Goal: Information Seeking & Learning: Compare options

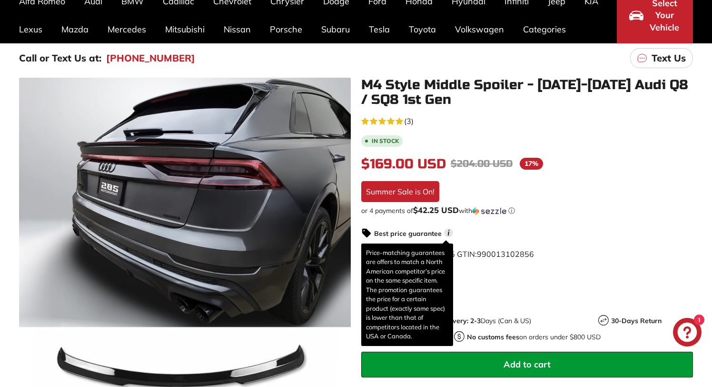
scroll to position [90, 0]
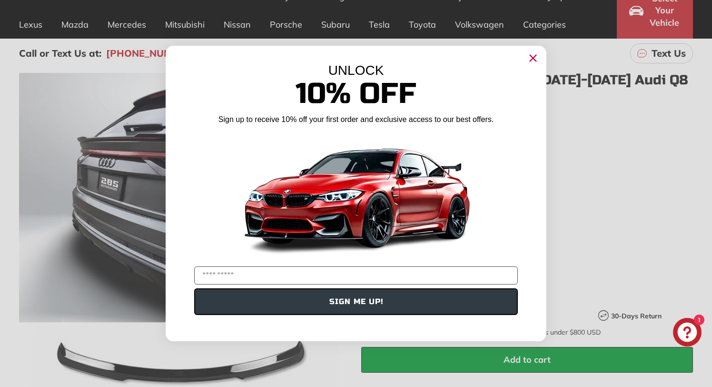
click at [532, 56] on circle "Close dialog" at bounding box center [533, 58] width 14 height 14
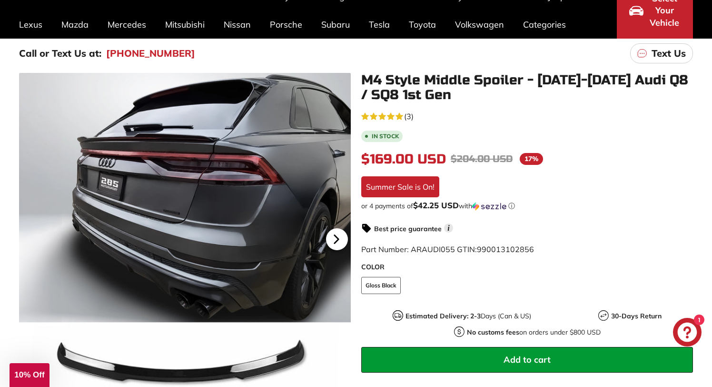
click at [340, 236] on icon at bounding box center [337, 239] width 22 height 22
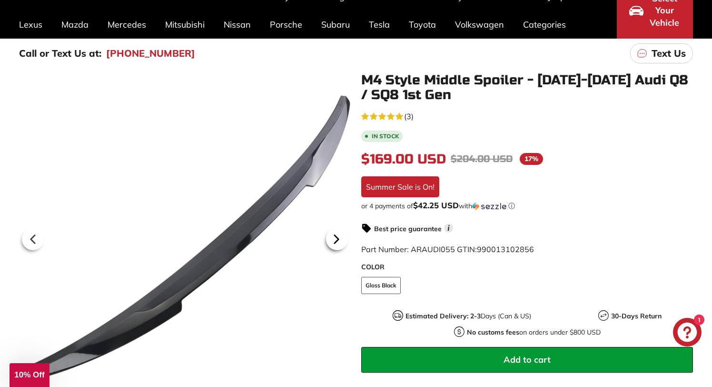
click at [340, 236] on icon at bounding box center [337, 239] width 22 height 22
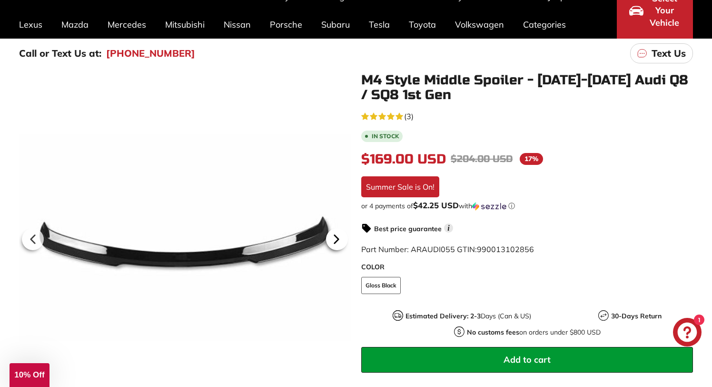
click at [340, 236] on icon at bounding box center [337, 239] width 22 height 22
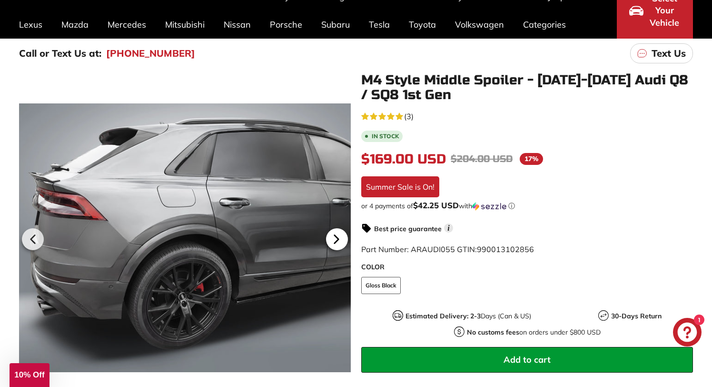
click at [340, 236] on icon at bounding box center [337, 239] width 22 height 22
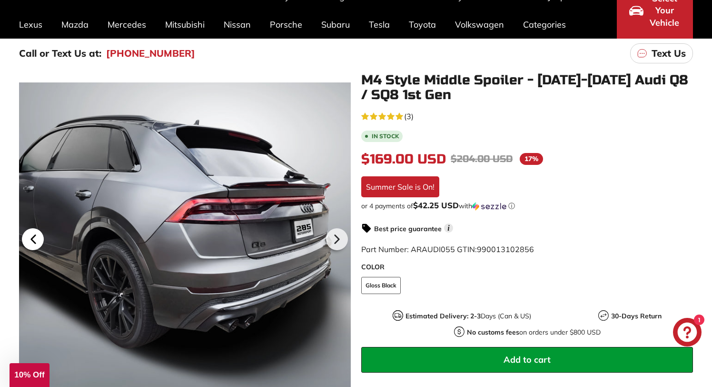
click at [29, 238] on icon at bounding box center [33, 239] width 22 height 22
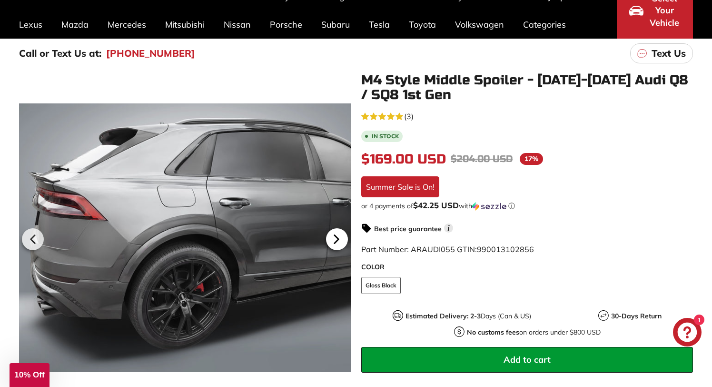
click at [340, 241] on icon at bounding box center [337, 239] width 22 height 22
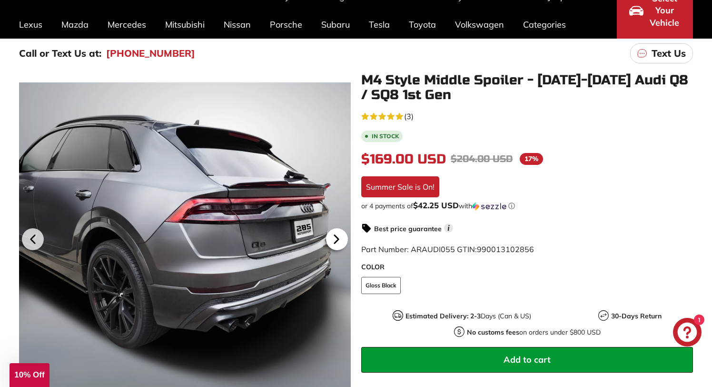
click at [340, 241] on icon at bounding box center [337, 239] width 22 height 22
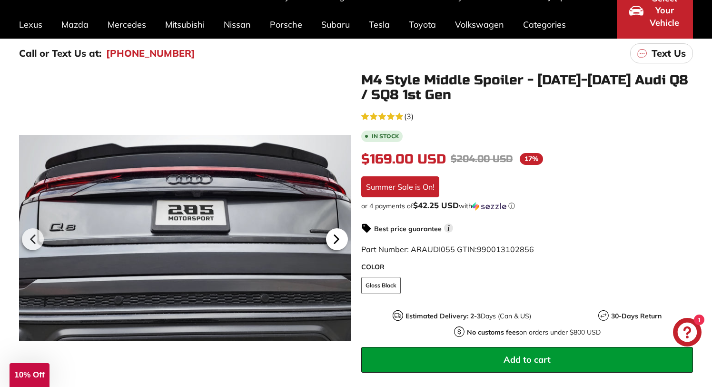
scroll to position [0, 174]
click at [340, 241] on icon at bounding box center [337, 239] width 22 height 22
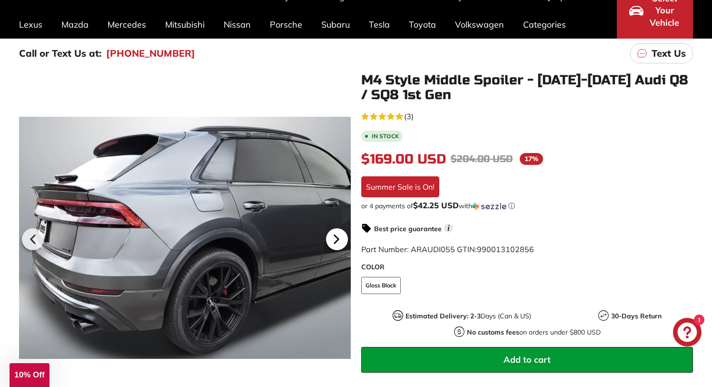
click at [340, 241] on icon at bounding box center [337, 239] width 22 height 22
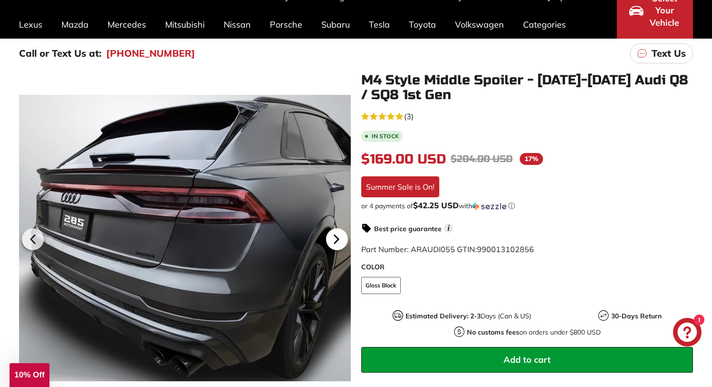
scroll to position [0, 225]
click at [340, 241] on icon at bounding box center [337, 239] width 22 height 22
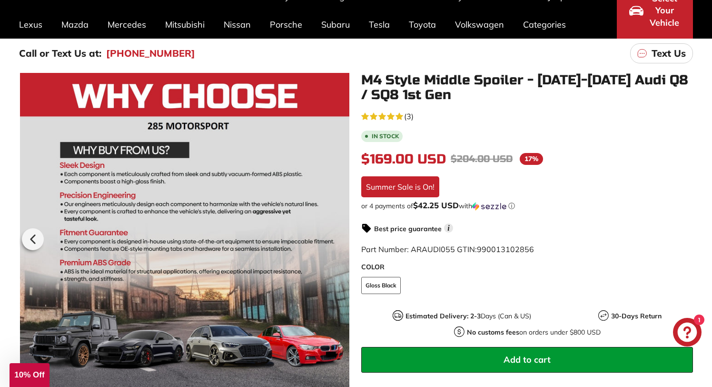
click at [340, 241] on div at bounding box center [185, 237] width 332 height 329
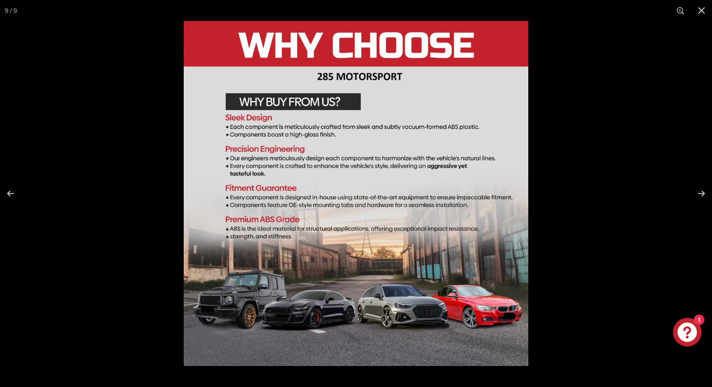
click at [115, 169] on div at bounding box center [356, 193] width 712 height 387
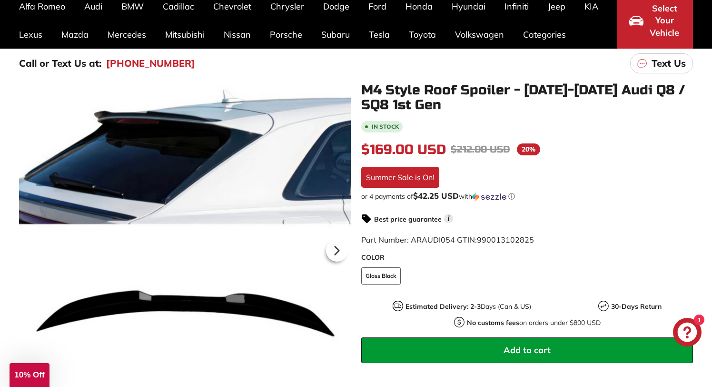
scroll to position [82, 0]
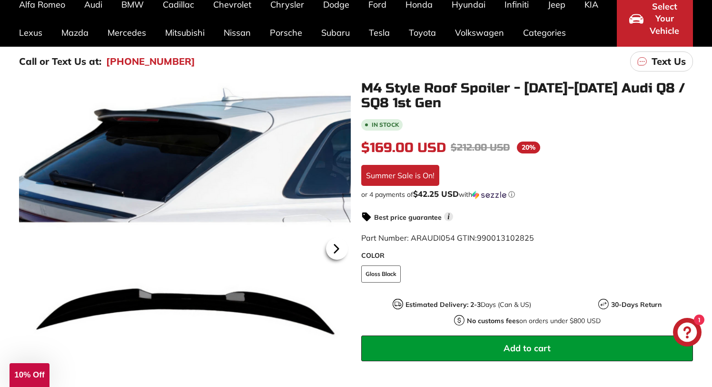
click at [343, 251] on icon at bounding box center [337, 249] width 22 height 22
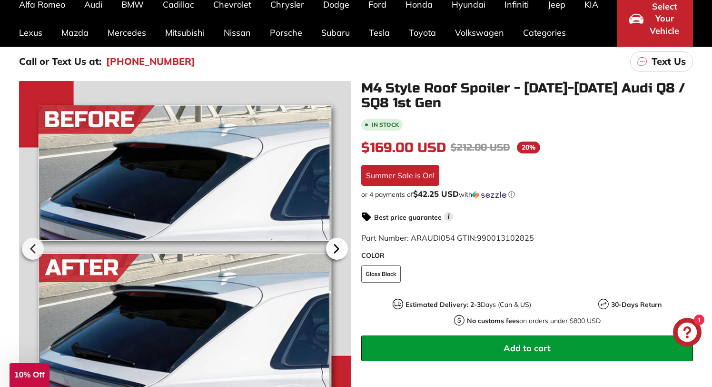
click at [343, 251] on icon at bounding box center [337, 249] width 22 height 22
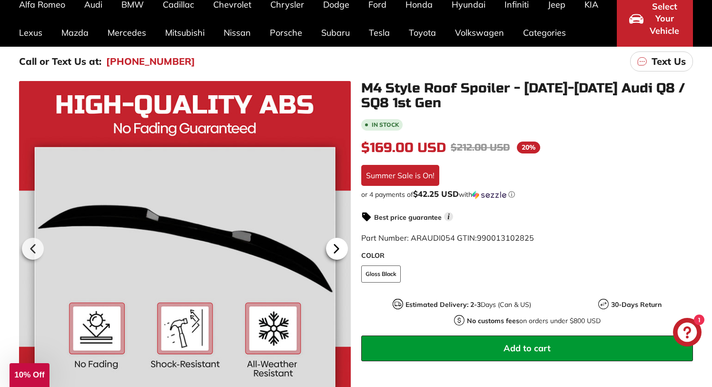
click at [343, 251] on icon at bounding box center [337, 249] width 22 height 22
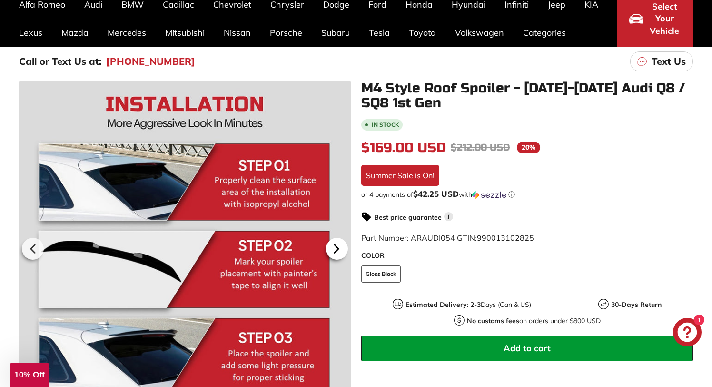
click at [343, 251] on icon at bounding box center [337, 249] width 22 height 22
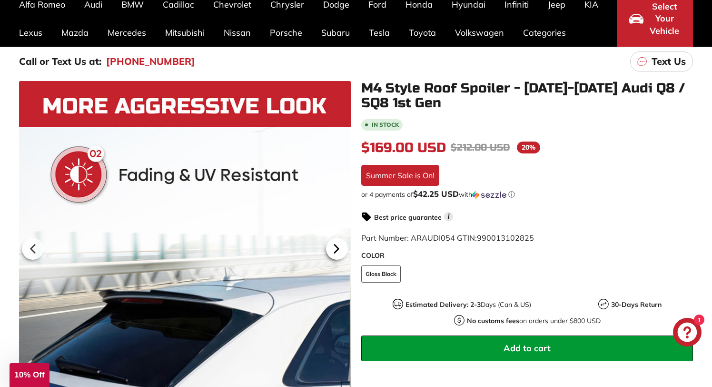
click at [343, 251] on icon at bounding box center [337, 249] width 22 height 22
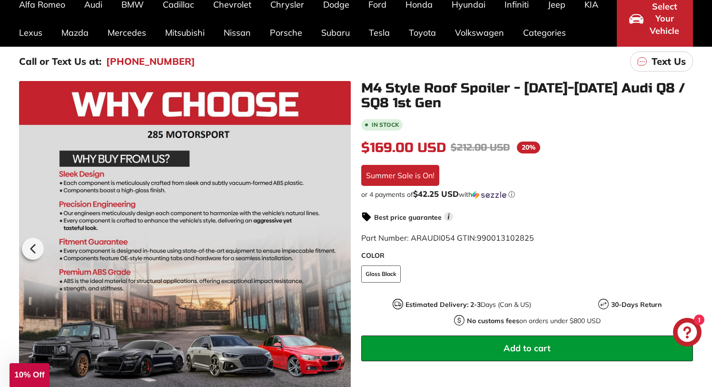
click at [343, 251] on div at bounding box center [185, 247] width 332 height 332
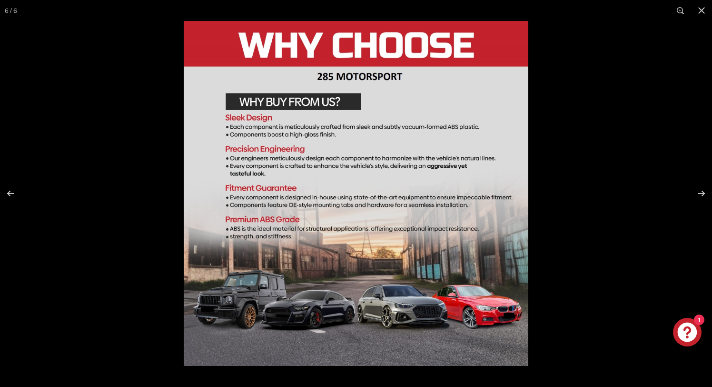
click at [177, 110] on div at bounding box center [356, 193] width 712 height 387
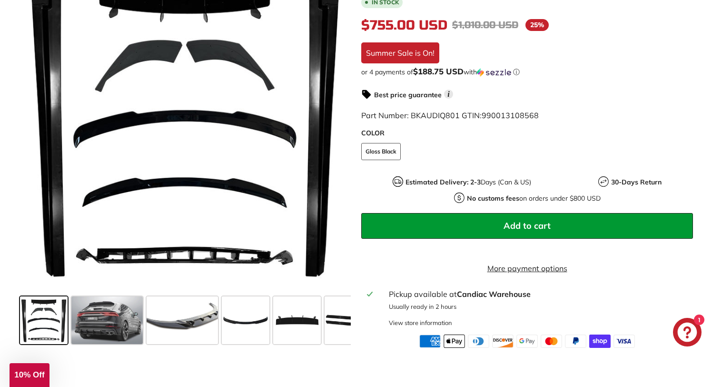
scroll to position [227, 0]
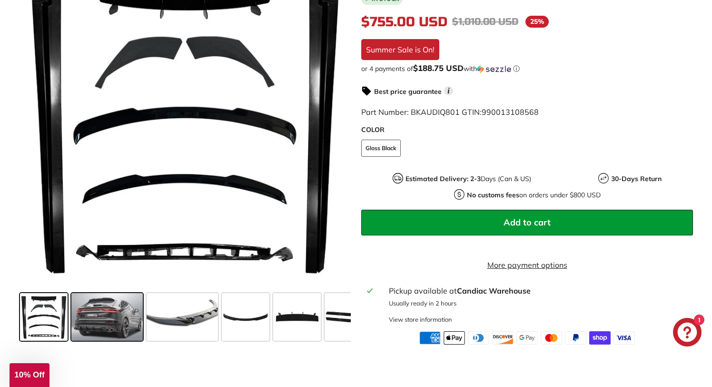
click at [114, 328] on span at bounding box center [106, 317] width 71 height 48
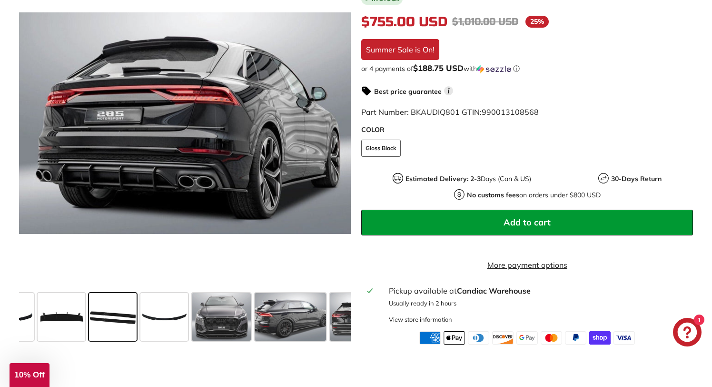
scroll to position [0, 316]
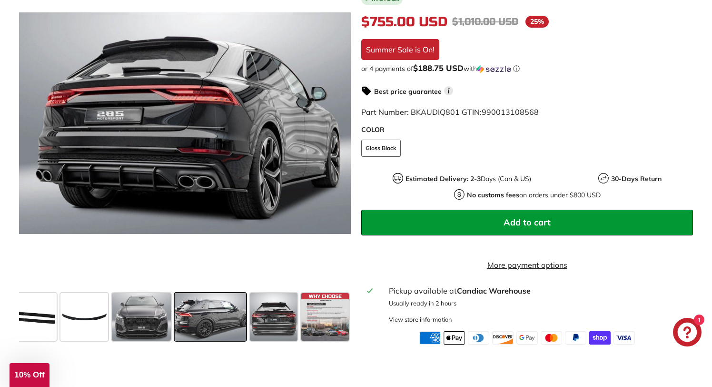
click at [229, 332] on span at bounding box center [210, 317] width 71 height 48
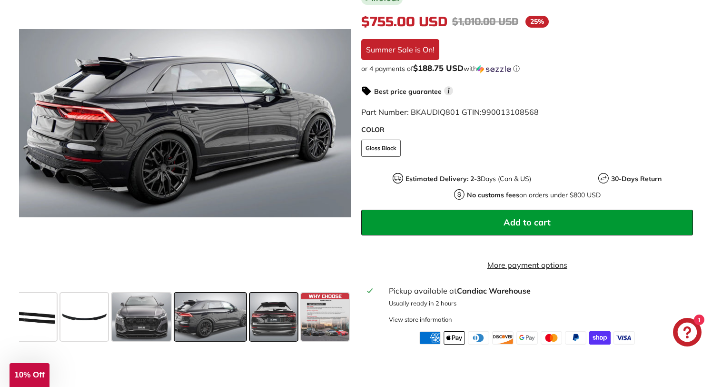
click at [266, 336] on span at bounding box center [274, 317] width 48 height 48
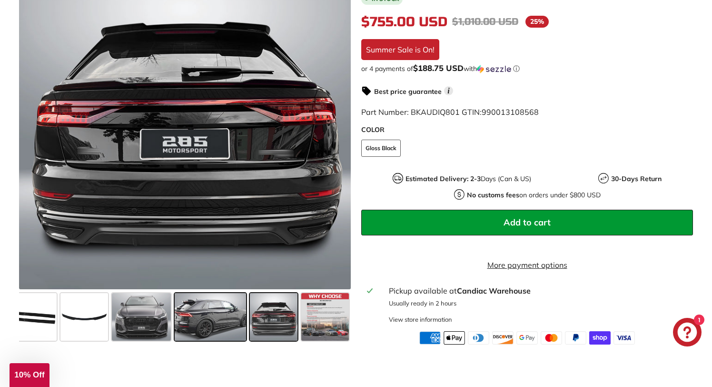
click at [209, 324] on span at bounding box center [210, 317] width 71 height 48
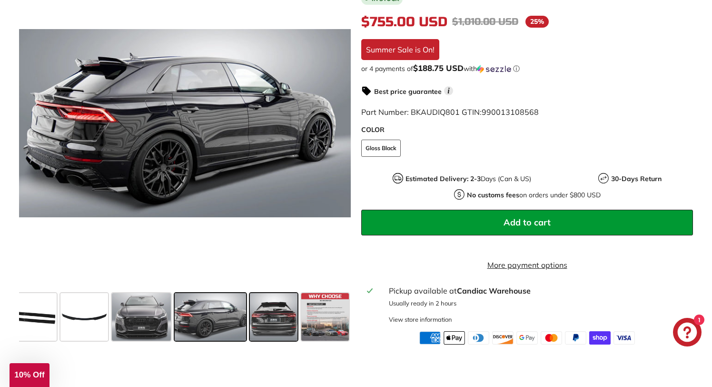
click at [256, 325] on span at bounding box center [274, 317] width 48 height 48
